Goal: Transaction & Acquisition: Purchase product/service

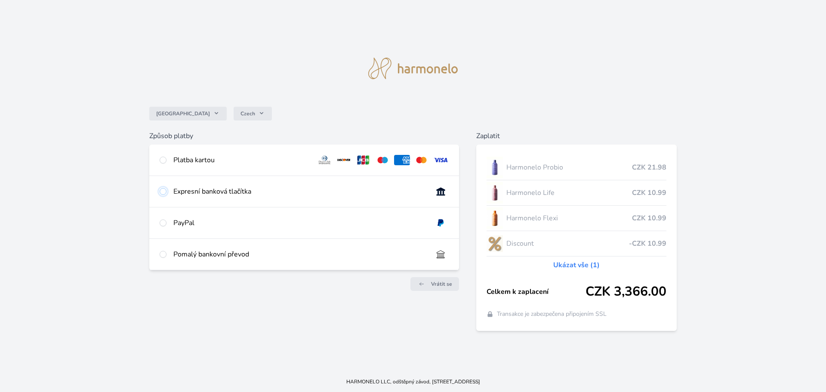
click at [160, 190] on input "radio" at bounding box center [163, 191] width 7 height 7
radio input "true"
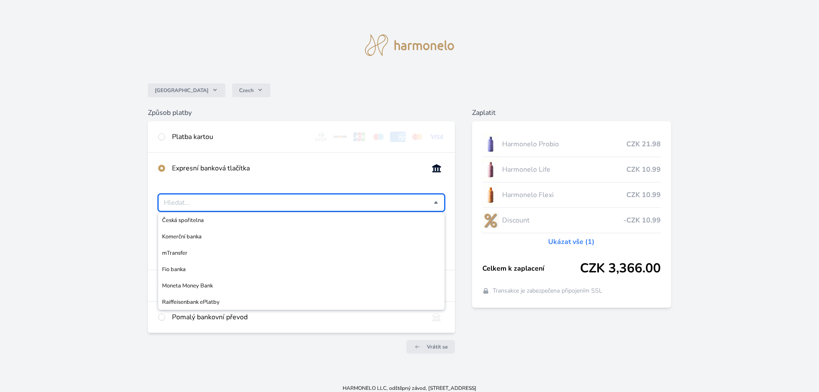
click at [221, 198] on input "Česká spořitelna Komerční banka mTransfer Fio banka Moneta Money Bank Raiffeise…" at bounding box center [299, 202] width 270 height 10
click at [186, 267] on span "Fio banka" at bounding box center [301, 269] width 279 height 9
type input "Fio banka"
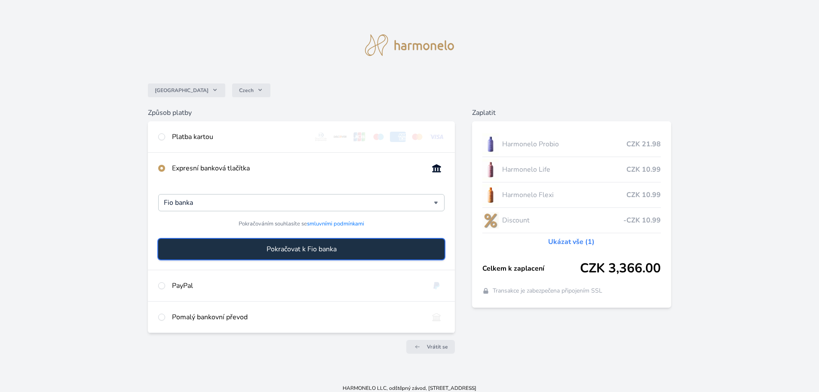
click at [306, 246] on span "Pokračovat k Fio banka" at bounding box center [302, 249] width 70 height 10
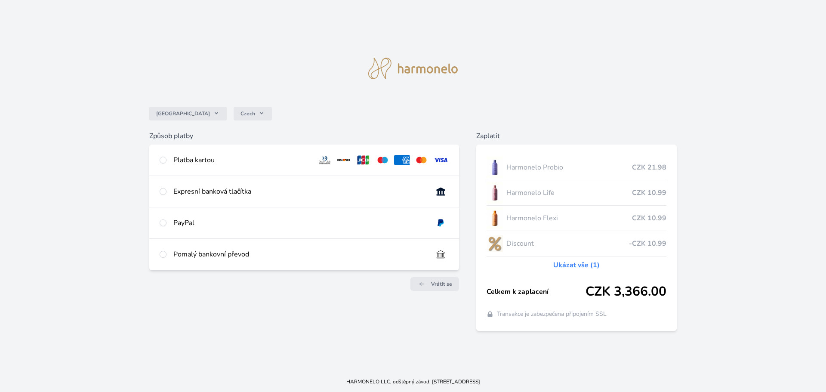
click at [414, 69] on img at bounding box center [412, 69] width 89 height 22
click at [379, 69] on img at bounding box center [412, 69] width 89 height 22
